Goal: Task Accomplishment & Management: Manage account settings

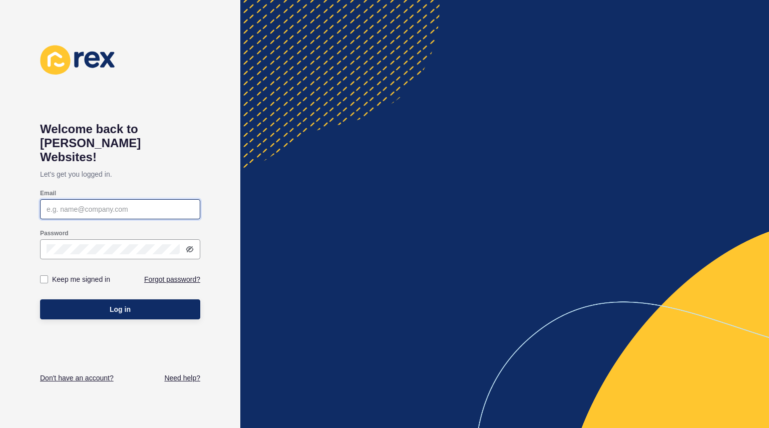
type input "[EMAIL_ADDRESS][DOMAIN_NAME]"
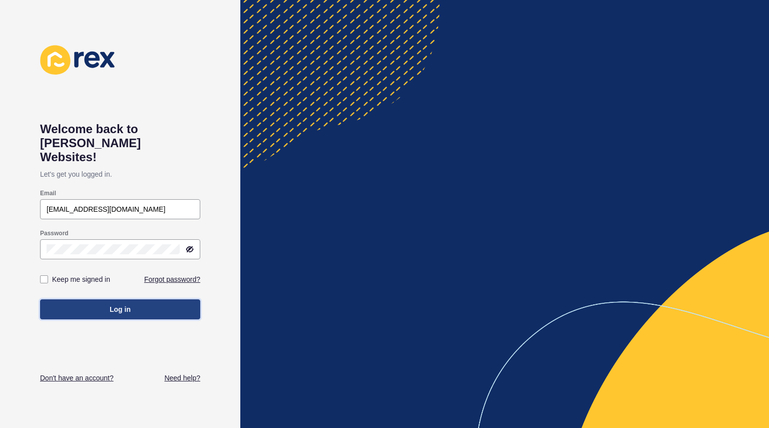
click at [134, 300] on button "Log in" at bounding box center [120, 310] width 160 height 20
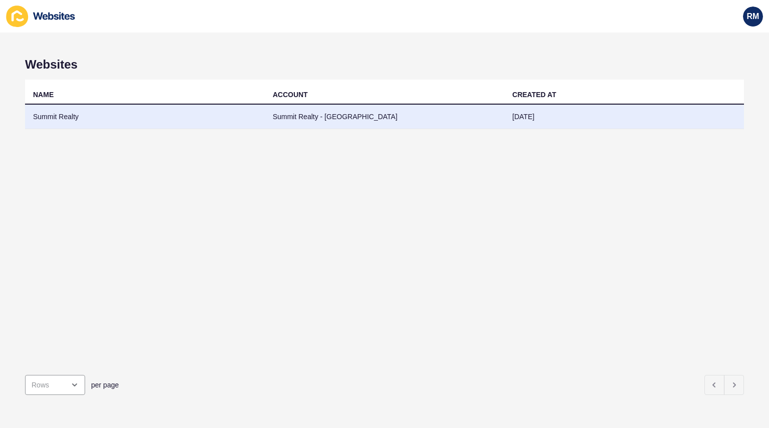
click at [225, 116] on td "Summit Realty" at bounding box center [145, 117] width 240 height 25
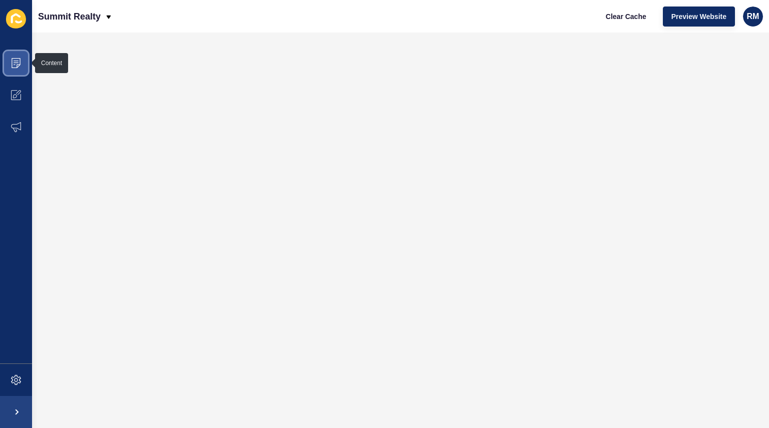
click at [18, 69] on span at bounding box center [16, 63] width 32 height 32
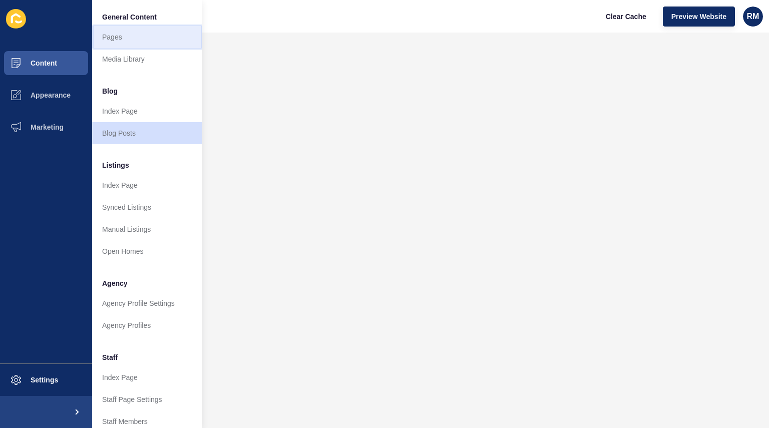
click at [141, 42] on link "Pages" at bounding box center [147, 37] width 110 height 22
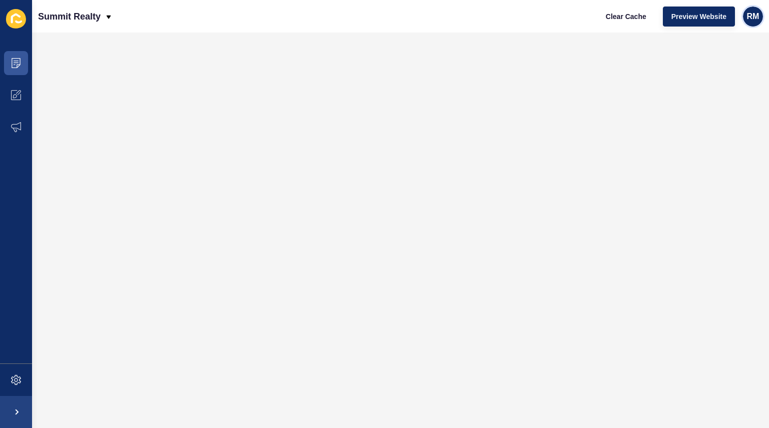
click at [758, 22] on div "RM" at bounding box center [753, 17] width 20 height 20
click at [706, 80] on link "Logout" at bounding box center [717, 84] width 74 height 22
